Goal: Navigation & Orientation: Find specific page/section

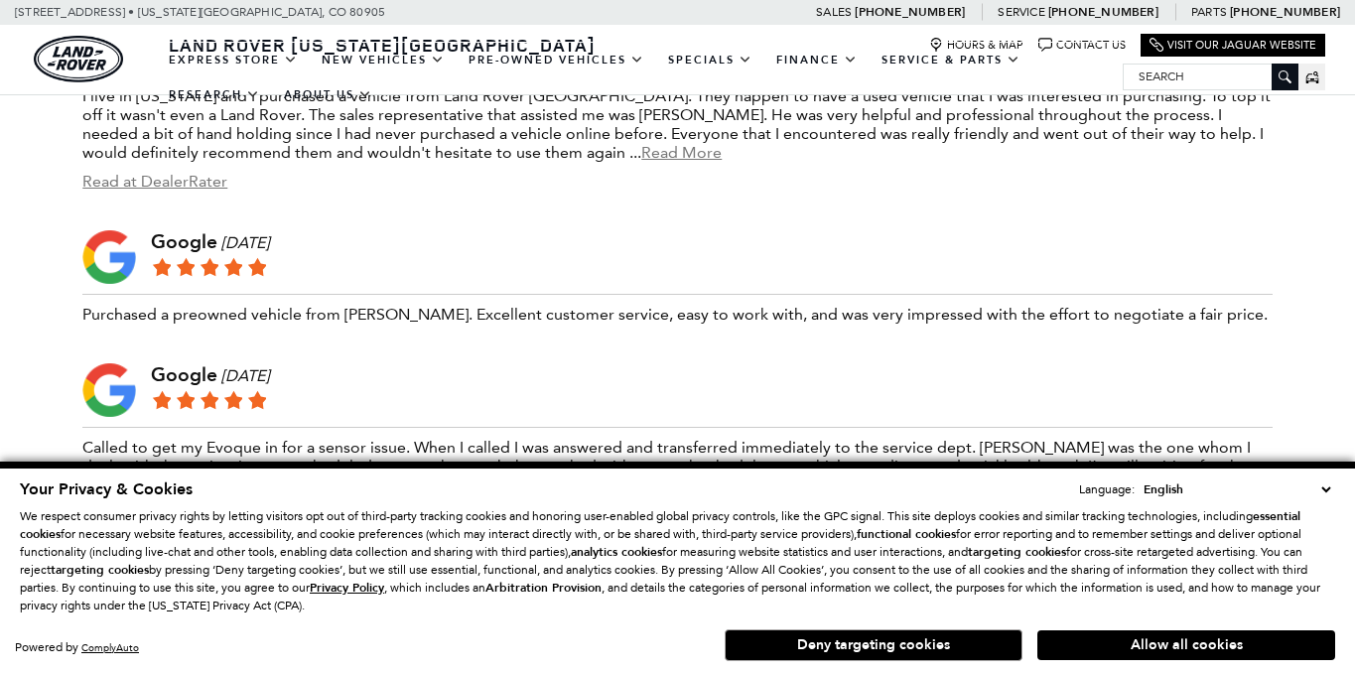
scroll to position [3596, 0]
